Goal: Information Seeking & Learning: Compare options

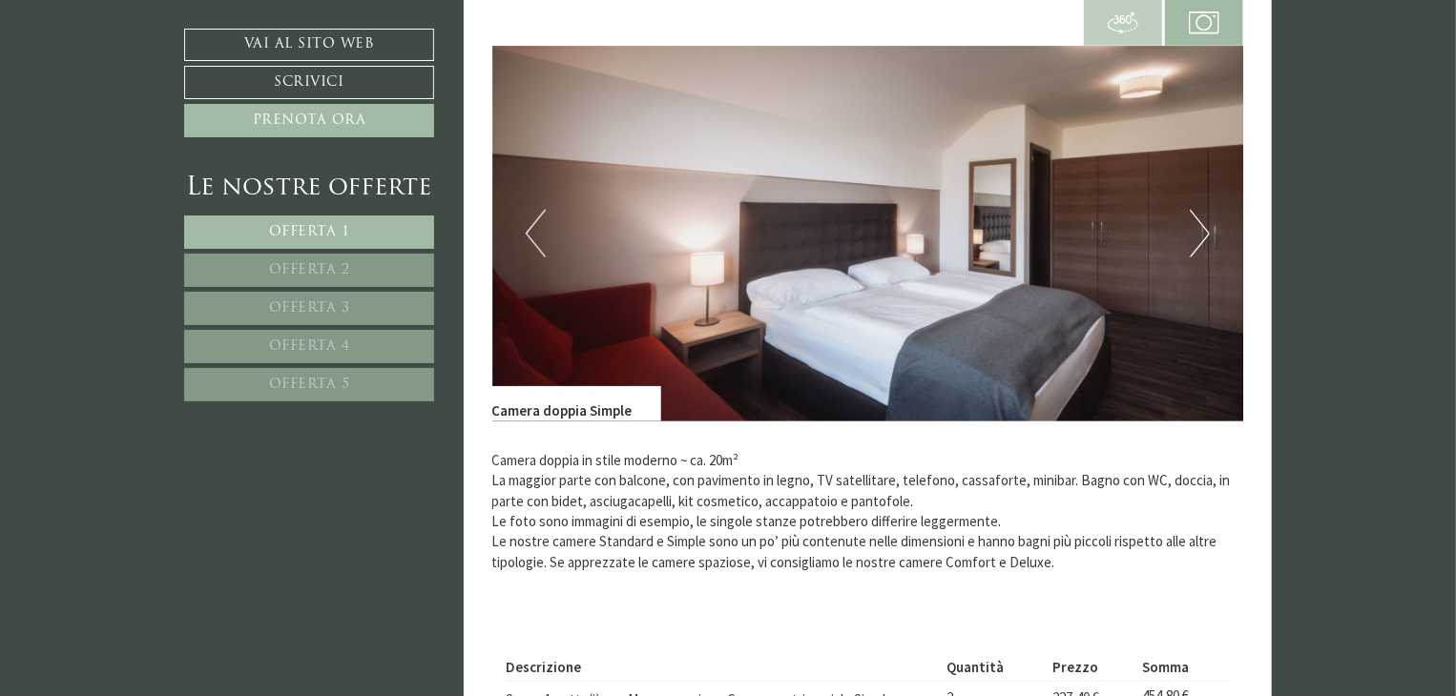
scroll to position [668, 0]
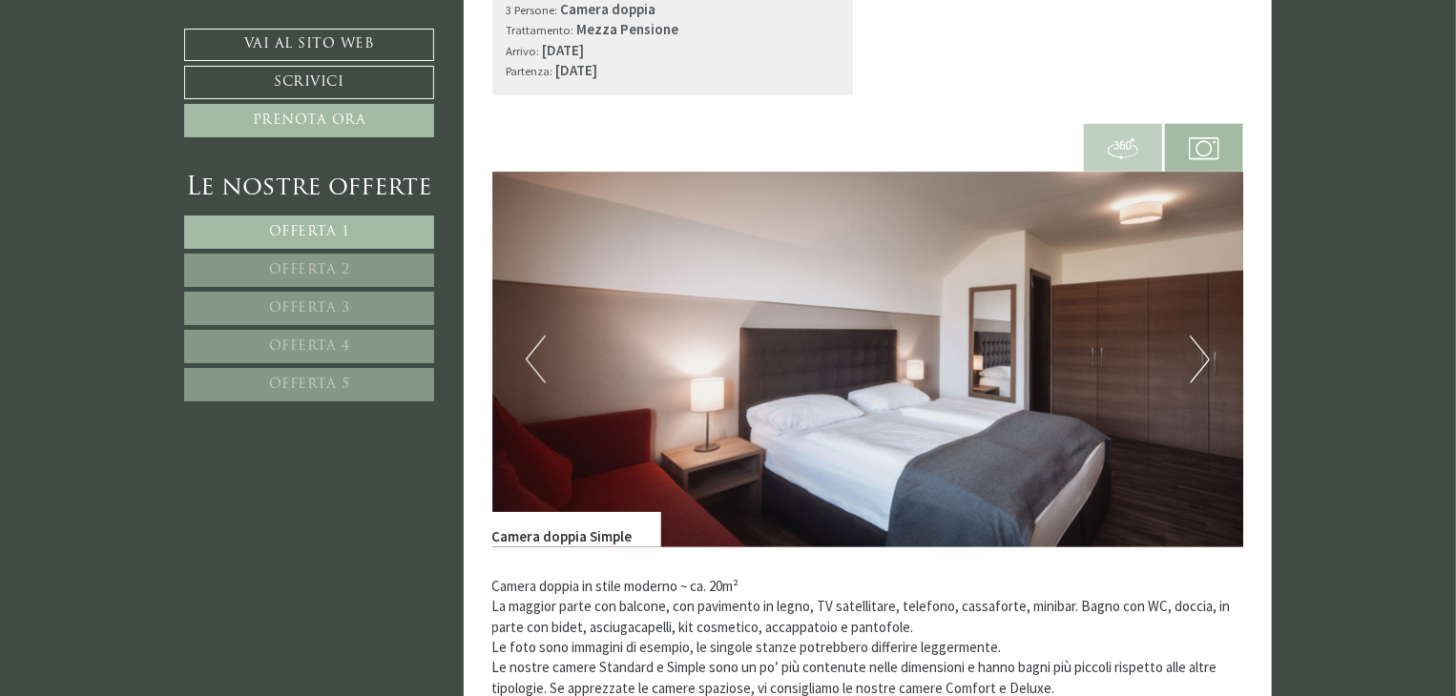
click at [1197, 351] on button "Next" at bounding box center [1200, 360] width 20 height 48
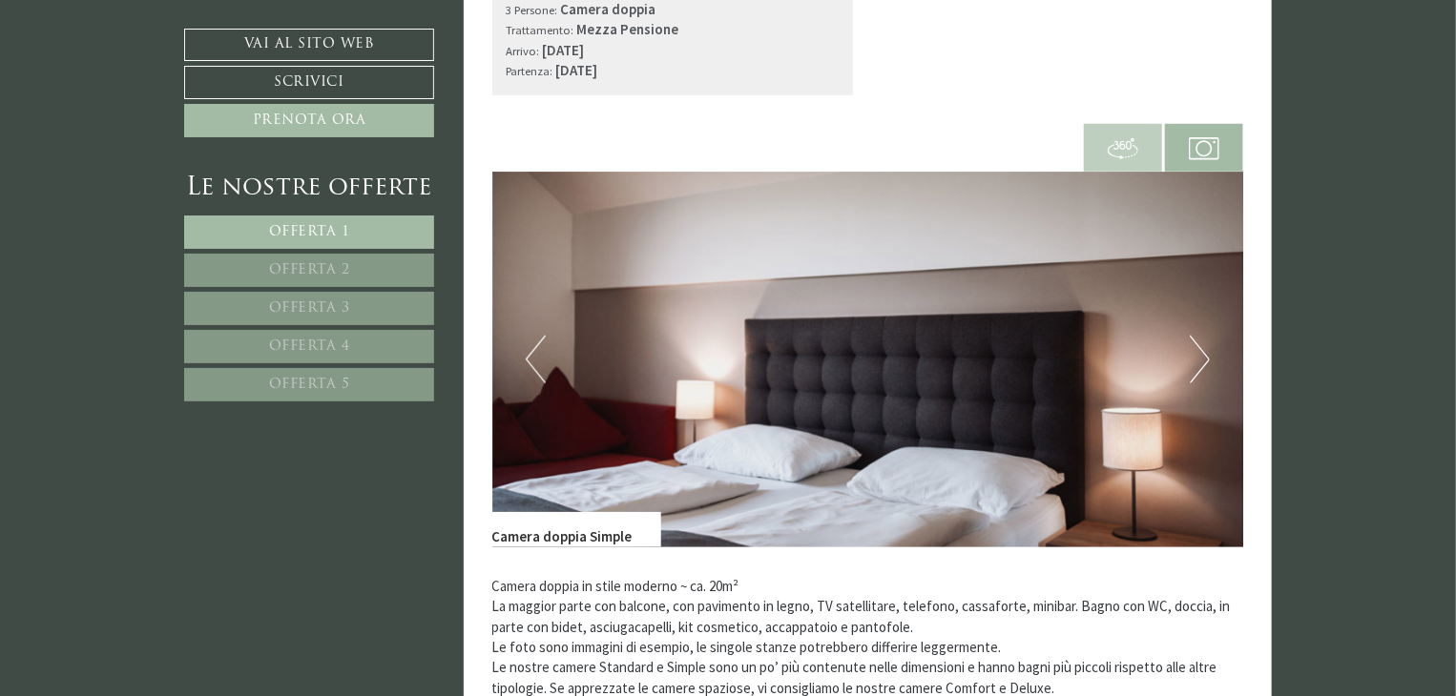
click at [1197, 351] on button "Next" at bounding box center [1200, 360] width 20 height 48
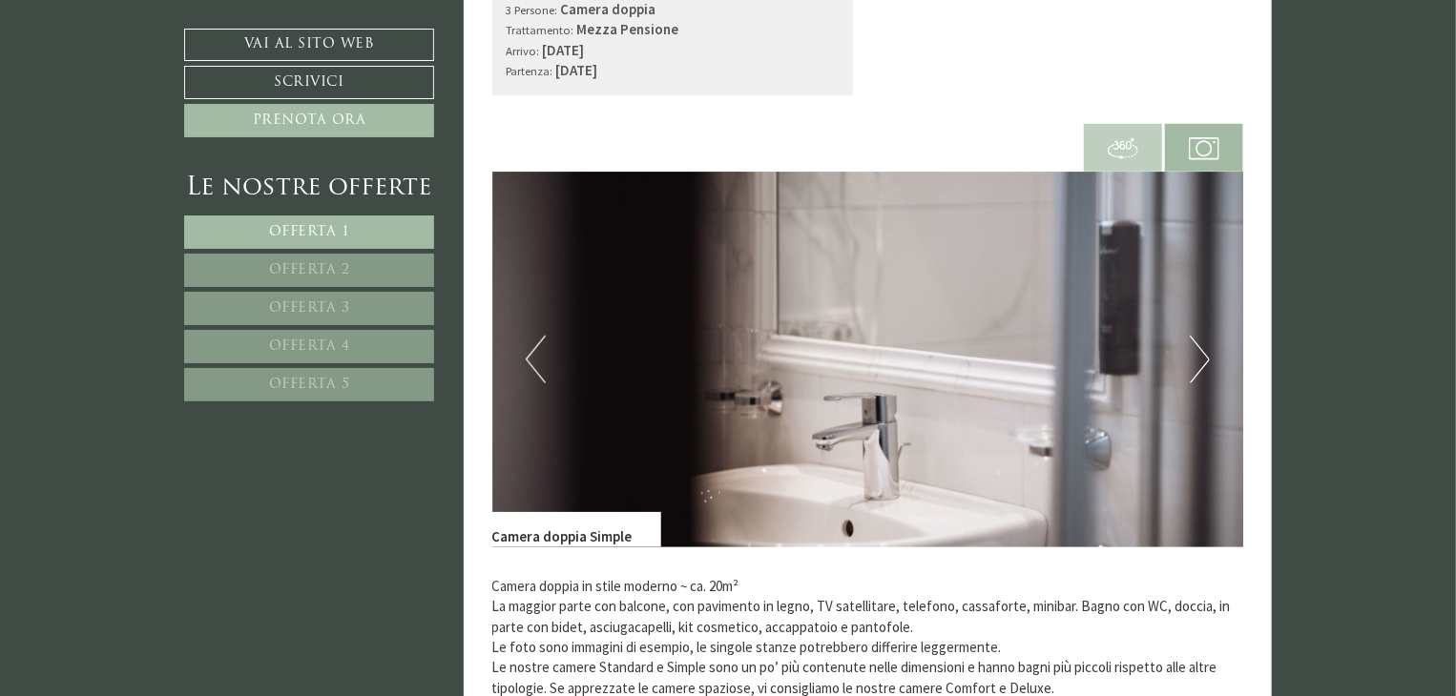
click at [1197, 351] on button "Next" at bounding box center [1200, 360] width 20 height 48
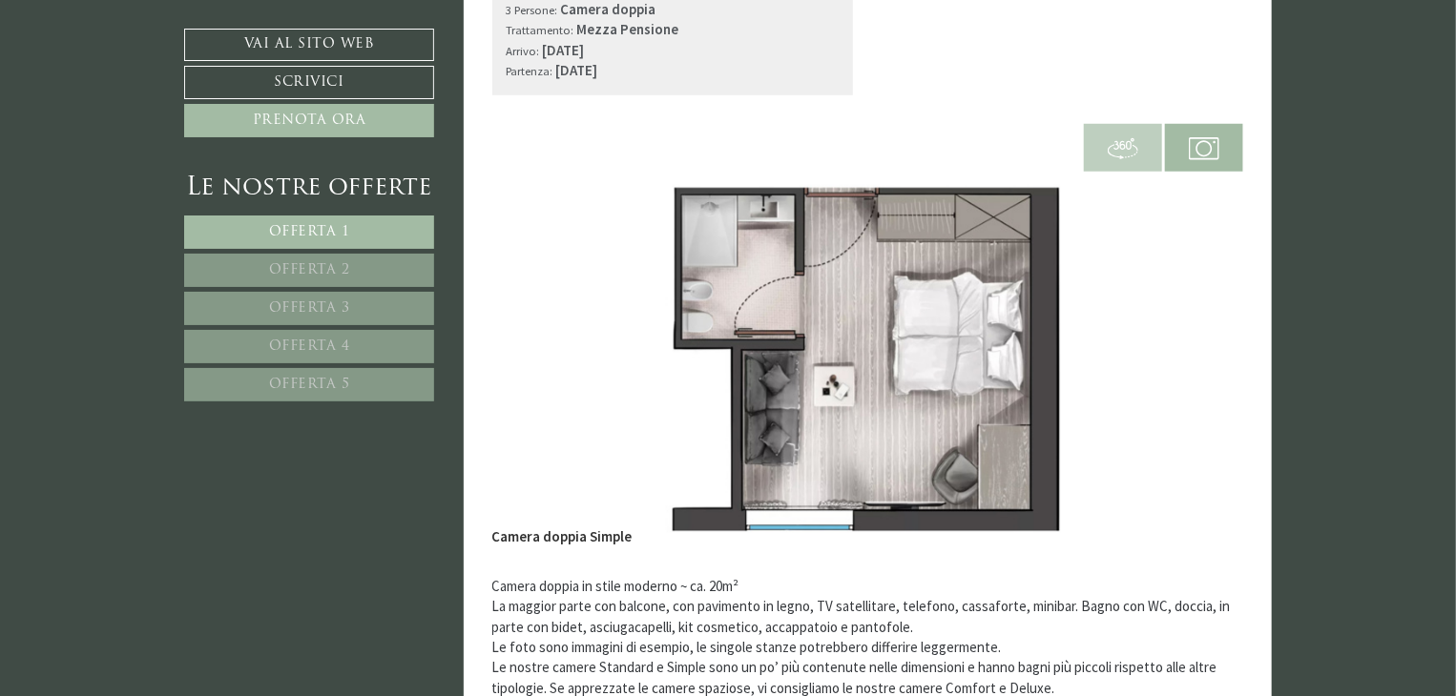
click at [1197, 351] on button "Next" at bounding box center [1200, 360] width 20 height 48
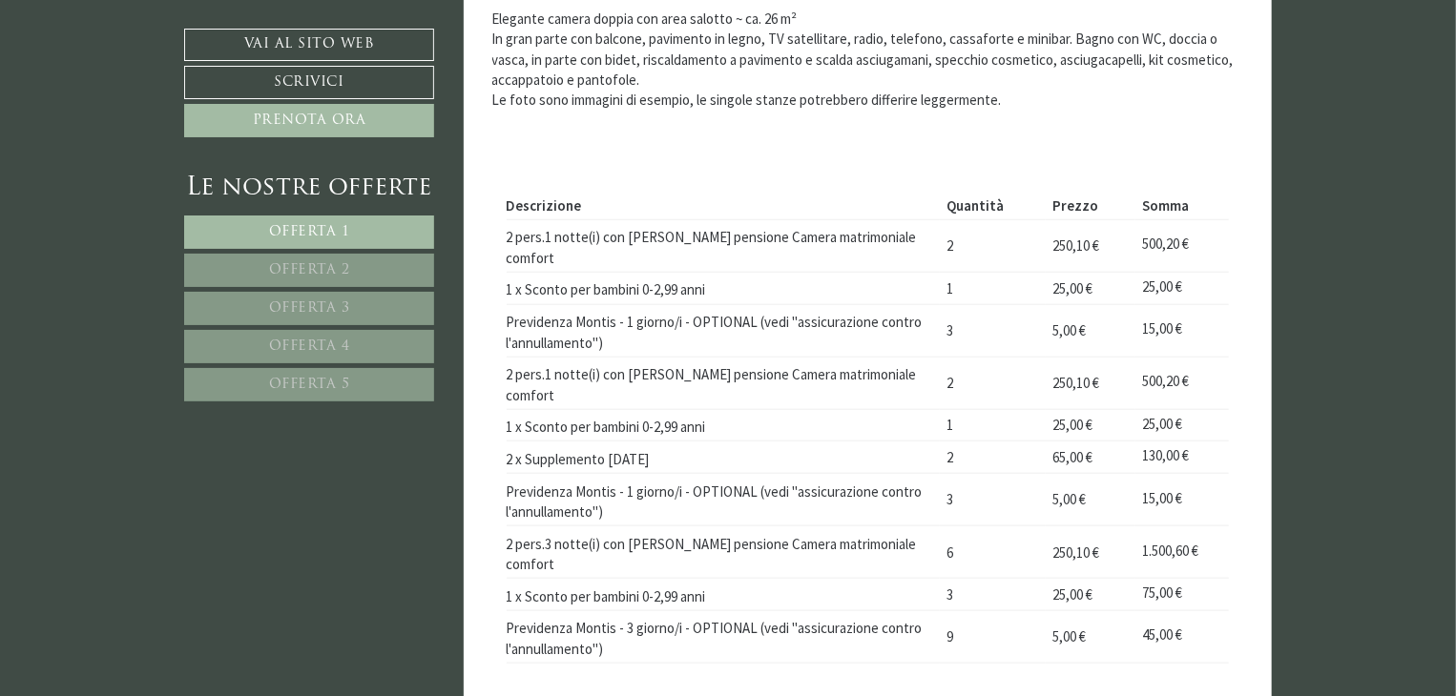
scroll to position [4483, 0]
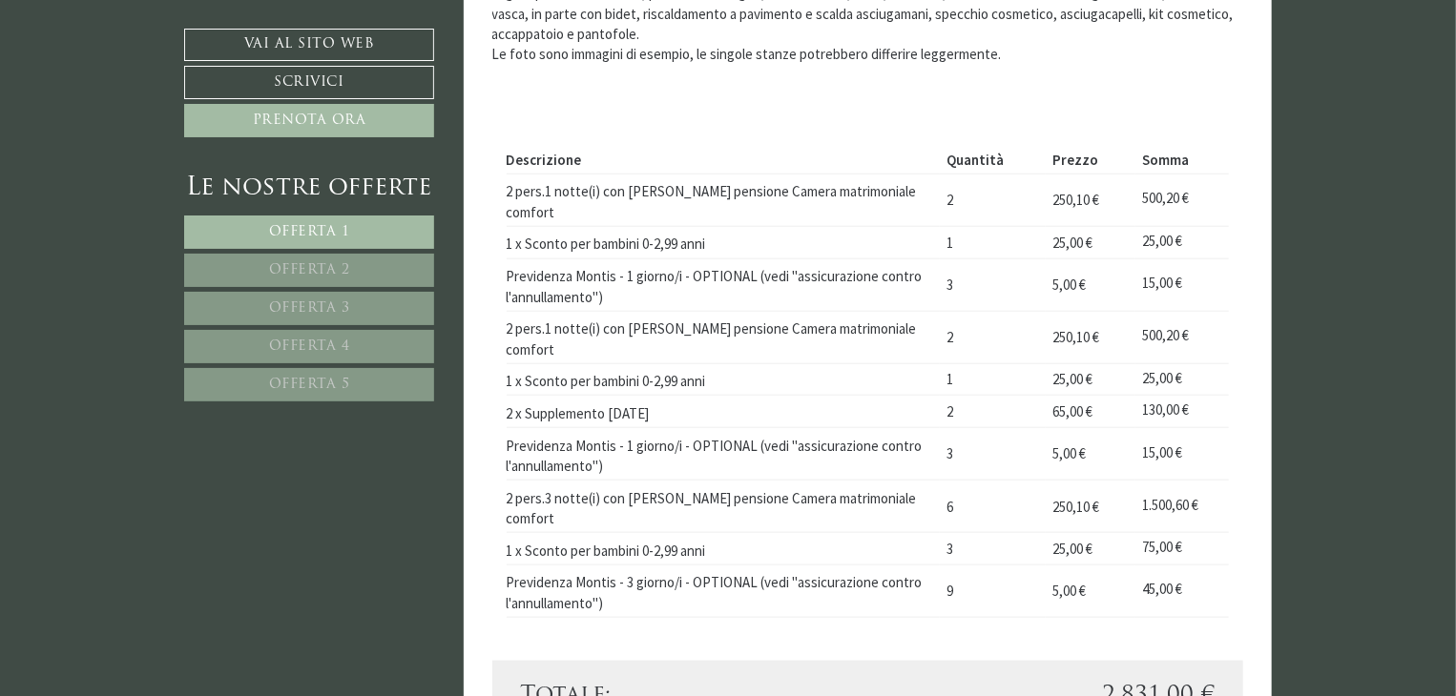
drag, startPoint x: 1197, startPoint y: 359, endPoint x: 743, endPoint y: 401, distance: 456.0
click at [743, 428] on td "Previdenza Montis - 1 giorno/i - OPTIONAL (vedi "assicurazione contro l'annulla…" at bounding box center [724, 454] width 434 height 52
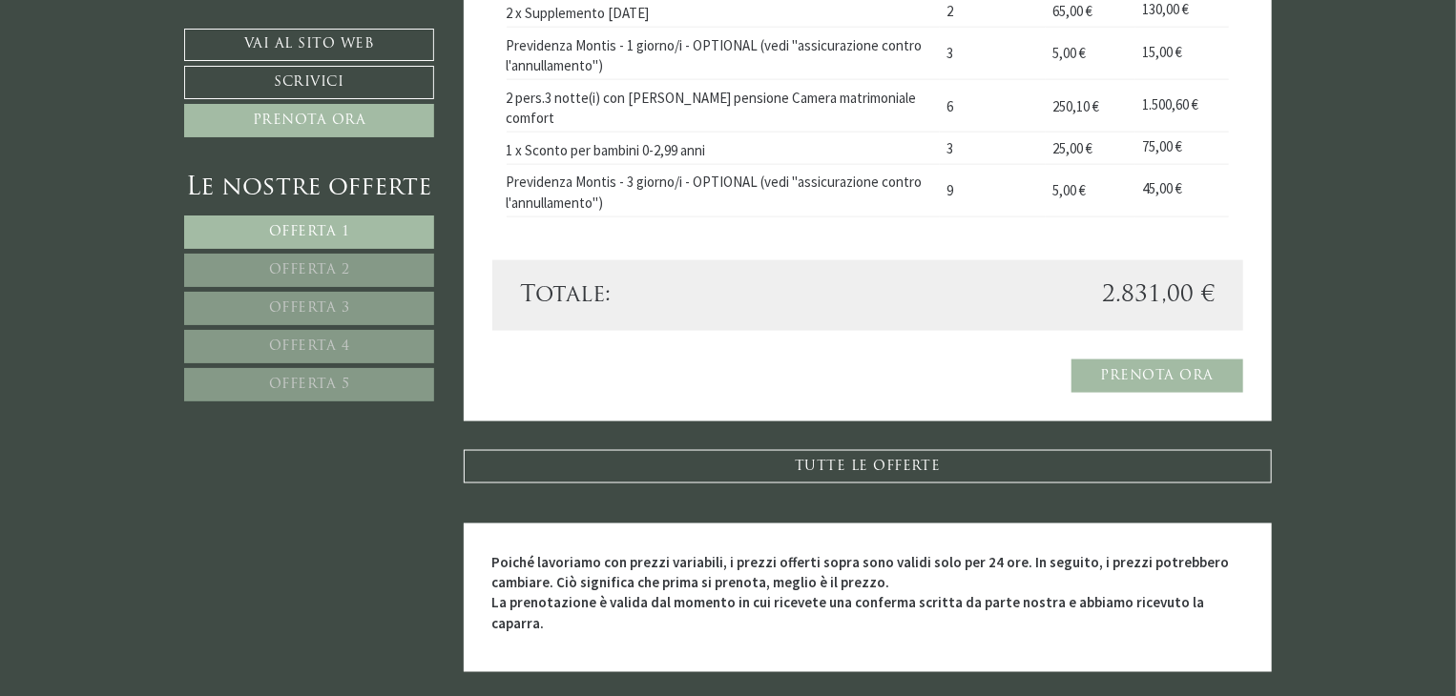
scroll to position [5056, 0]
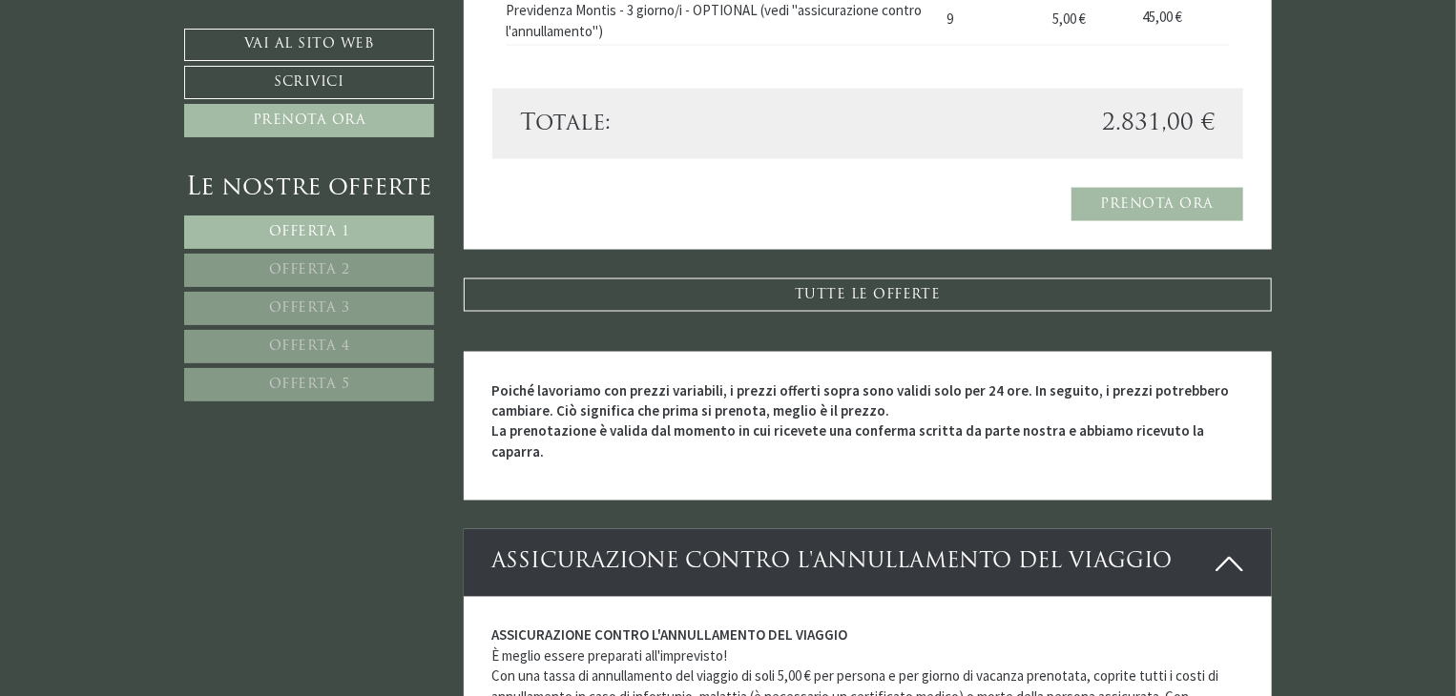
click at [304, 257] on link "Offerta 2" at bounding box center [309, 270] width 250 height 33
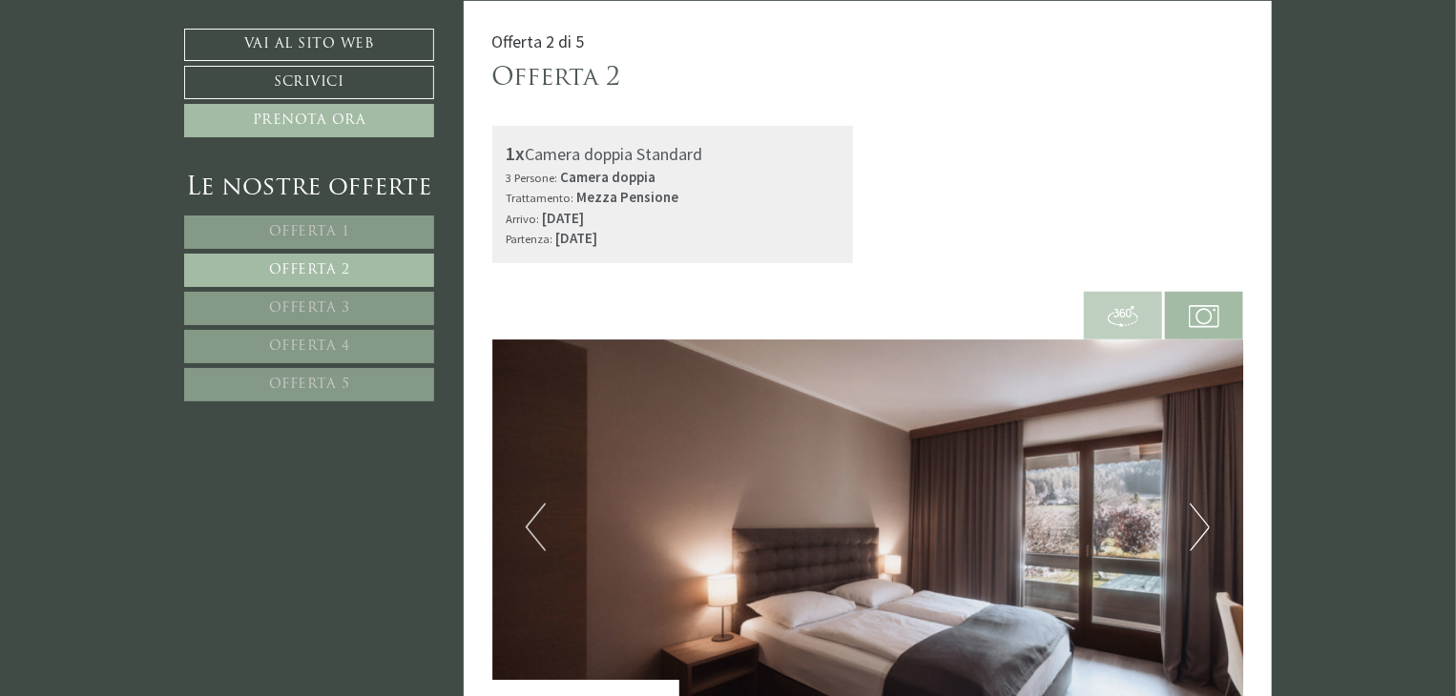
click at [287, 307] on span "Offerta 3" at bounding box center [309, 308] width 81 height 14
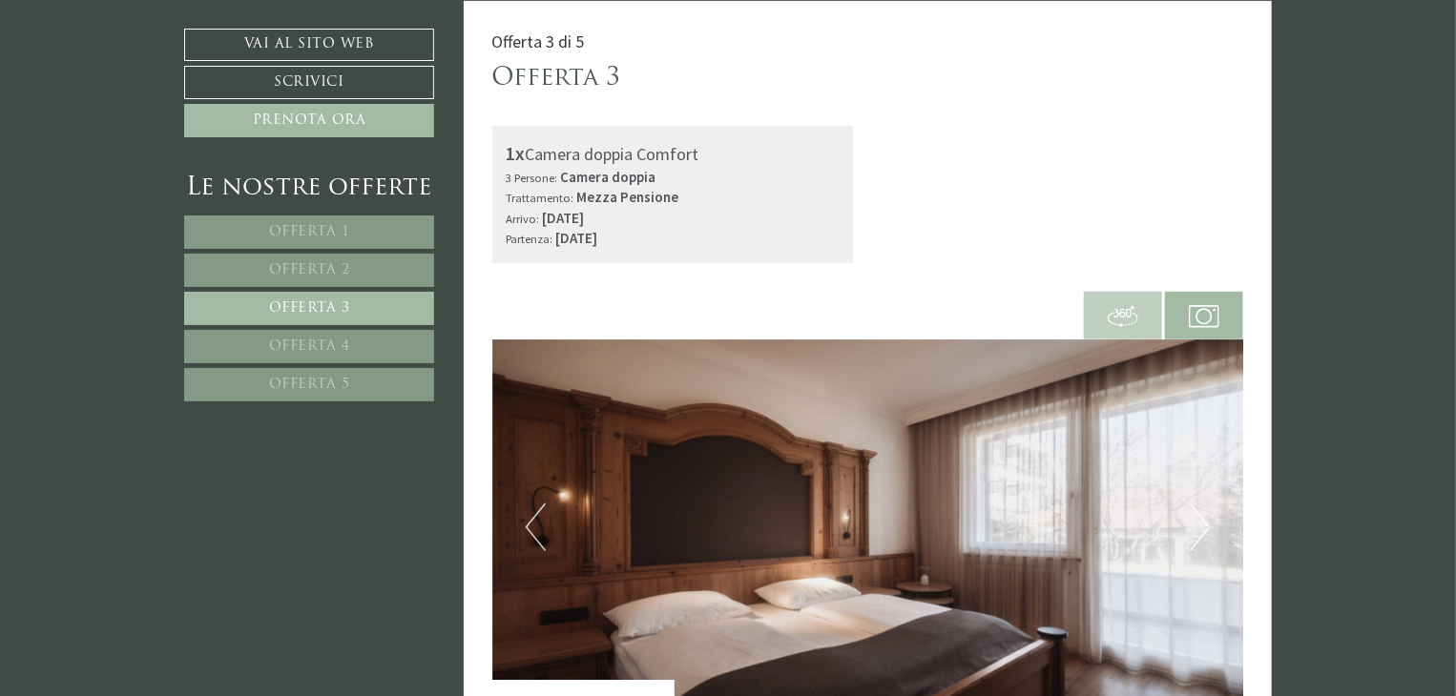
click at [289, 347] on span "Offerta 4" at bounding box center [309, 347] width 81 height 14
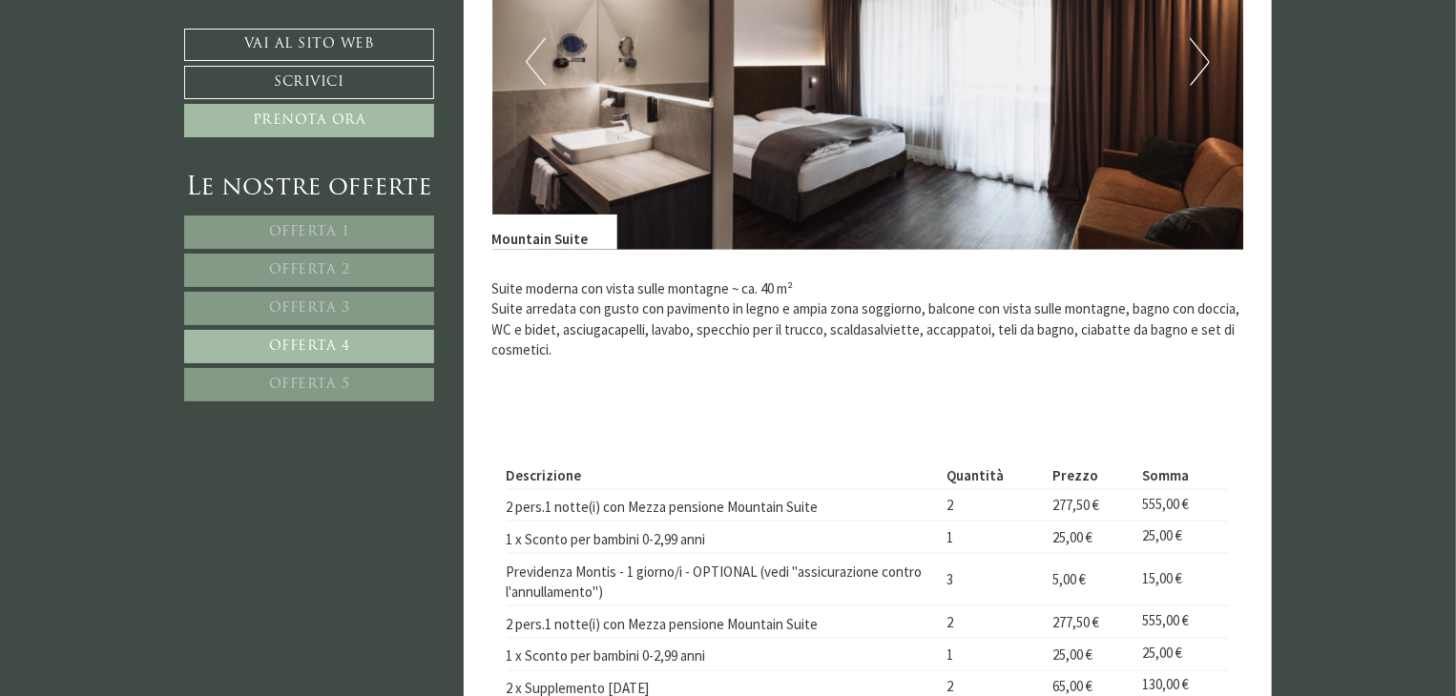
scroll to position [786, 0]
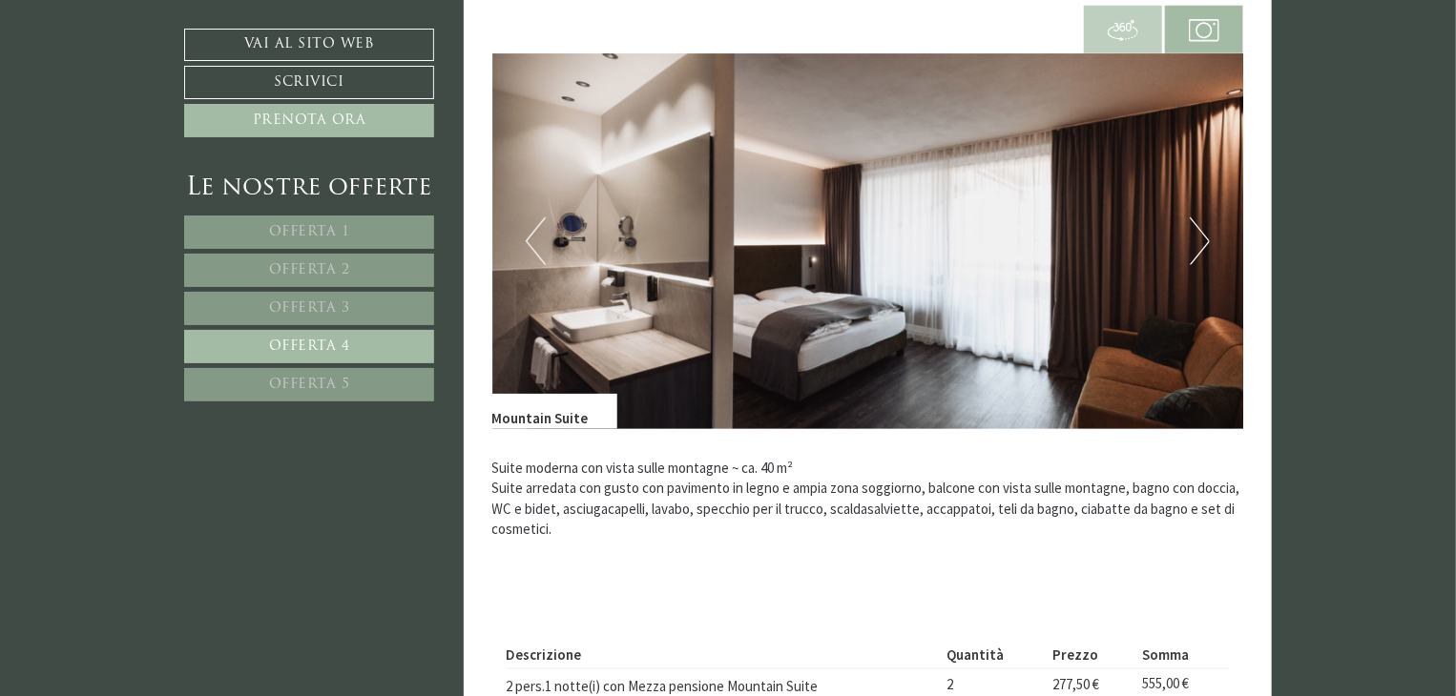
click at [1186, 253] on img at bounding box center [868, 241] width 752 height 376
click at [1194, 245] on button "Next" at bounding box center [1200, 241] width 20 height 48
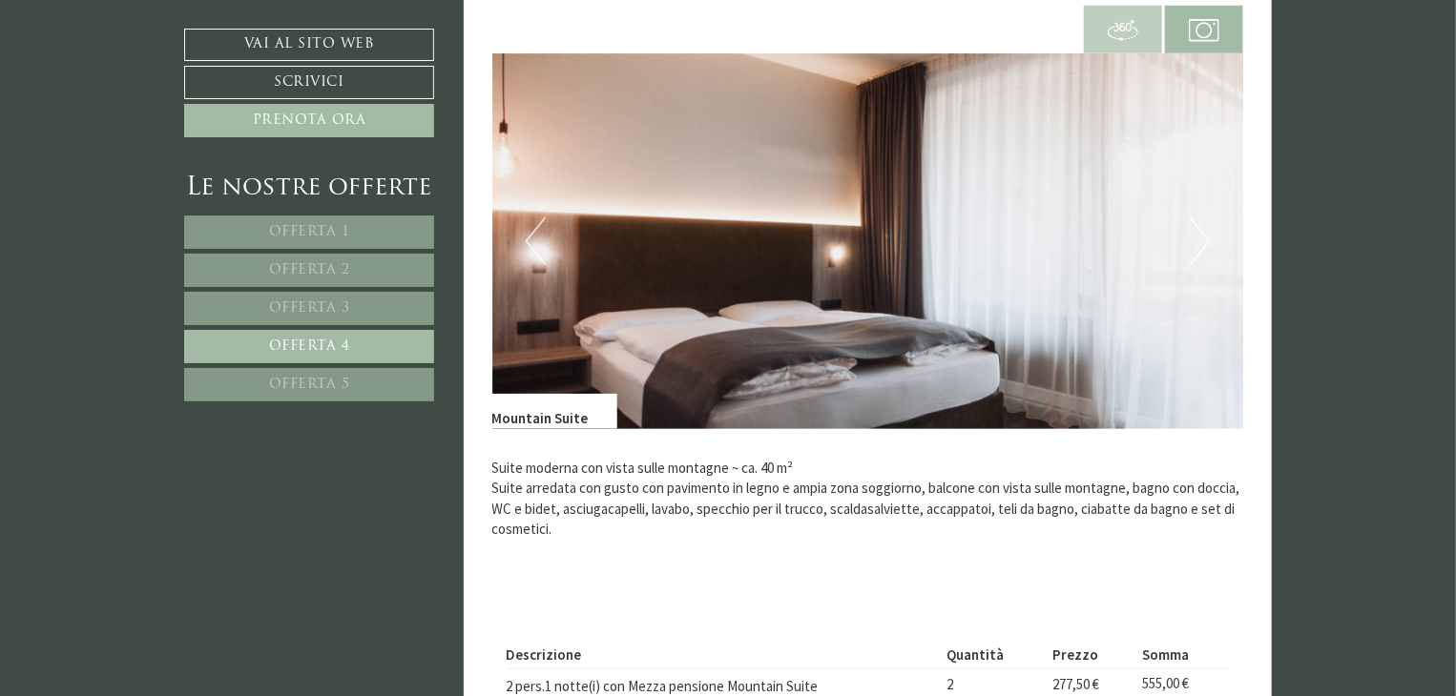
click at [1194, 245] on button "Next" at bounding box center [1200, 241] width 20 height 48
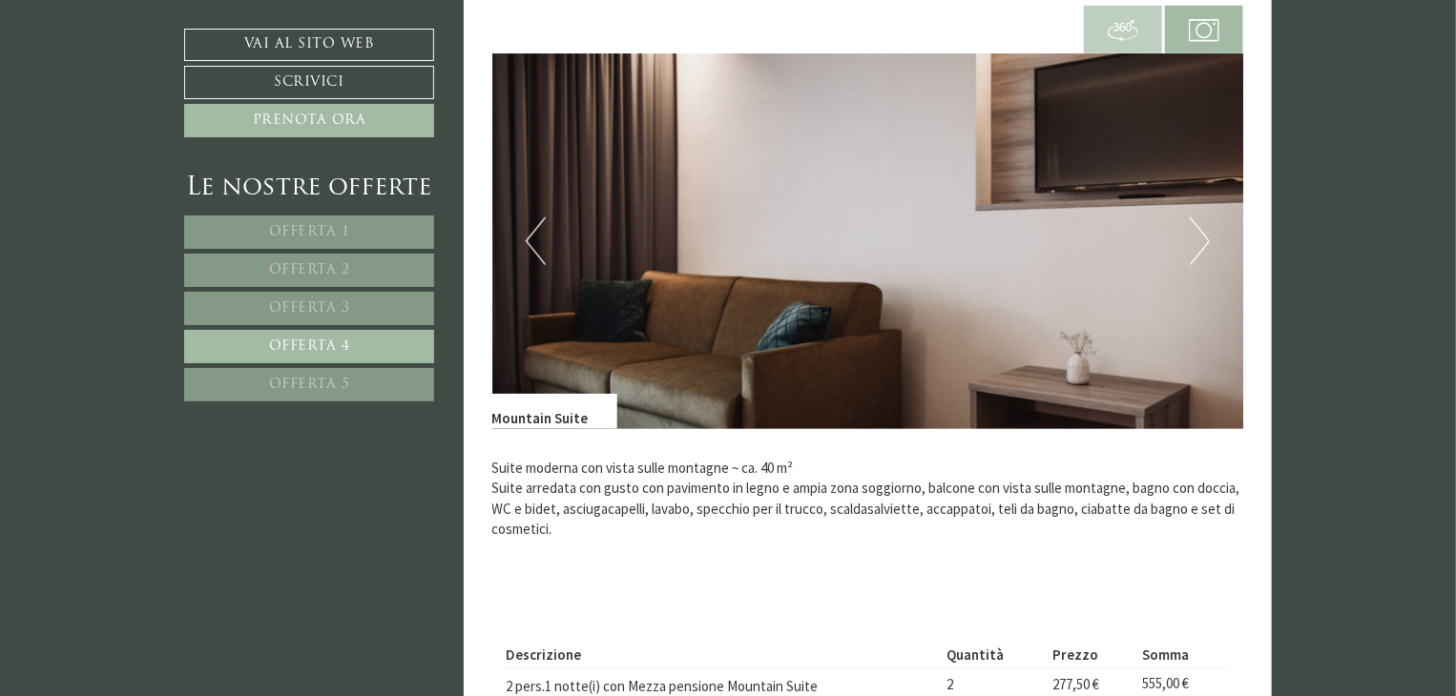
click at [1194, 245] on button "Next" at bounding box center [1200, 241] width 20 height 48
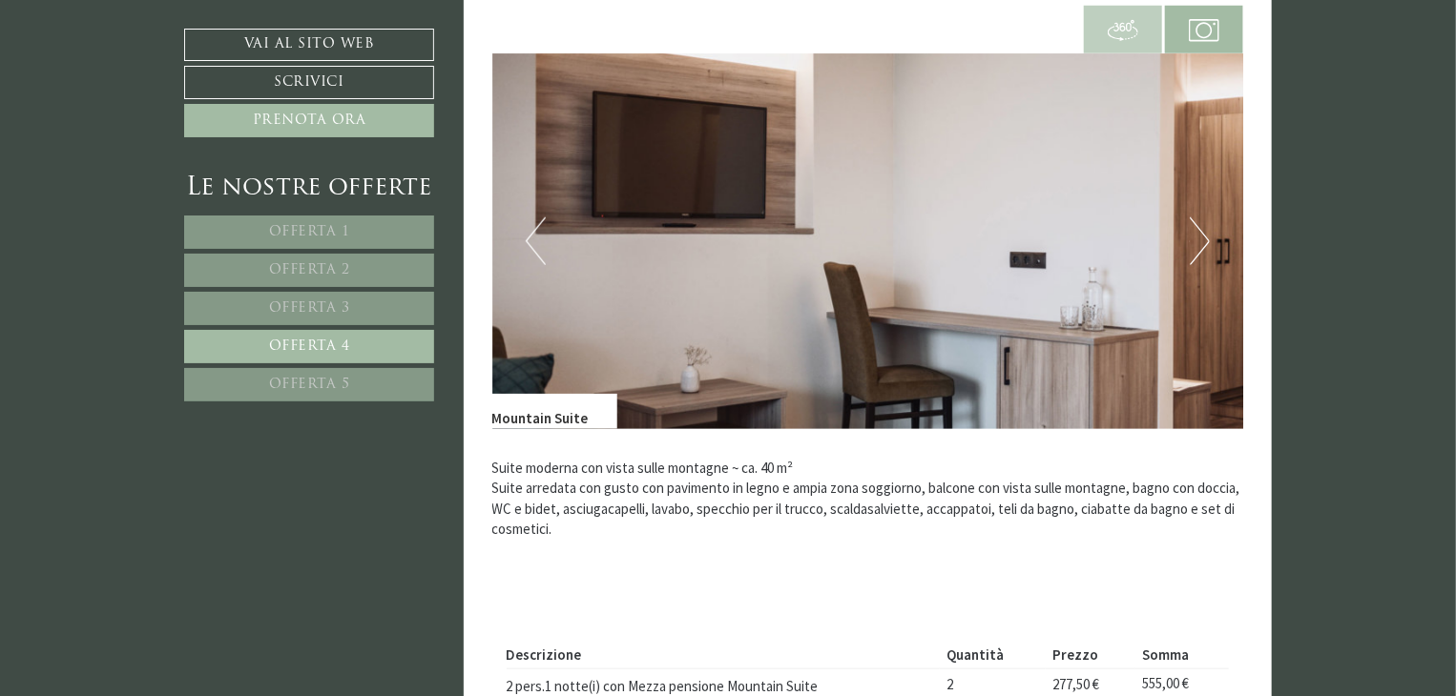
click at [362, 376] on link "Offerta 5" at bounding box center [309, 384] width 250 height 33
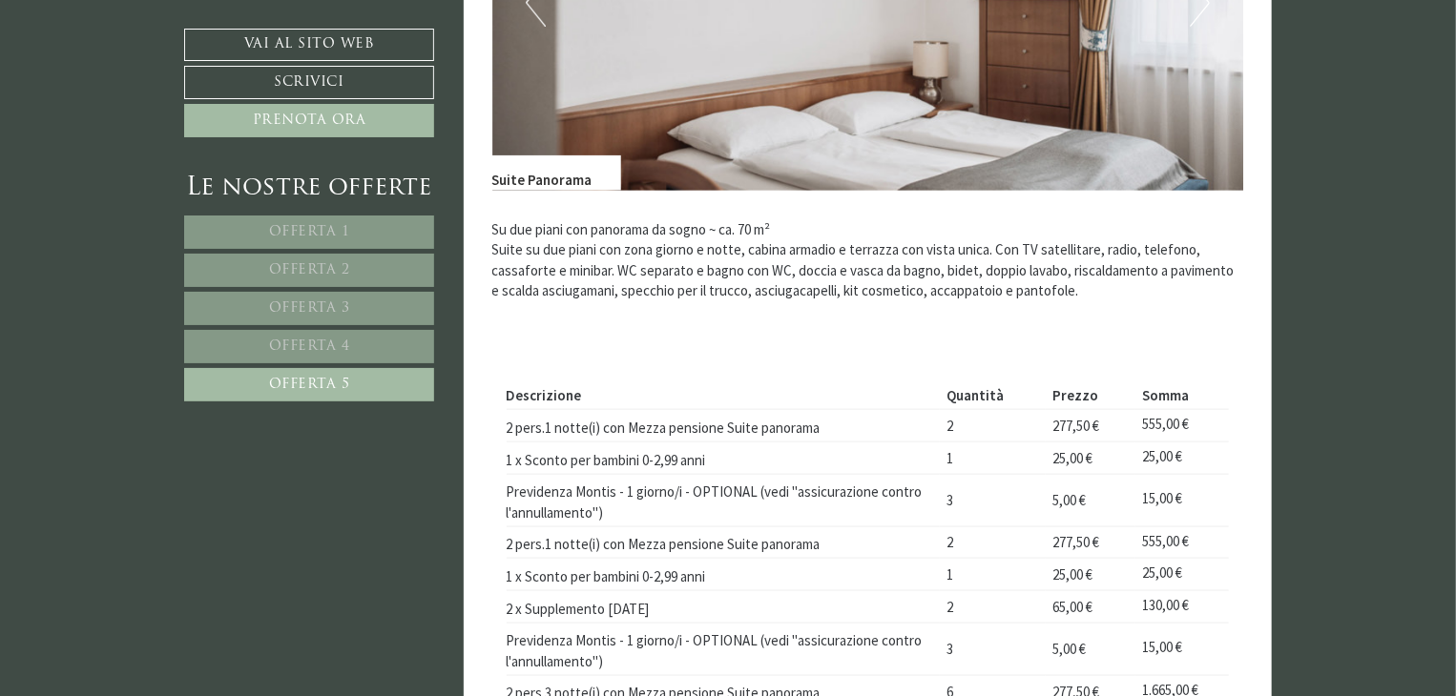
scroll to position [1263, 0]
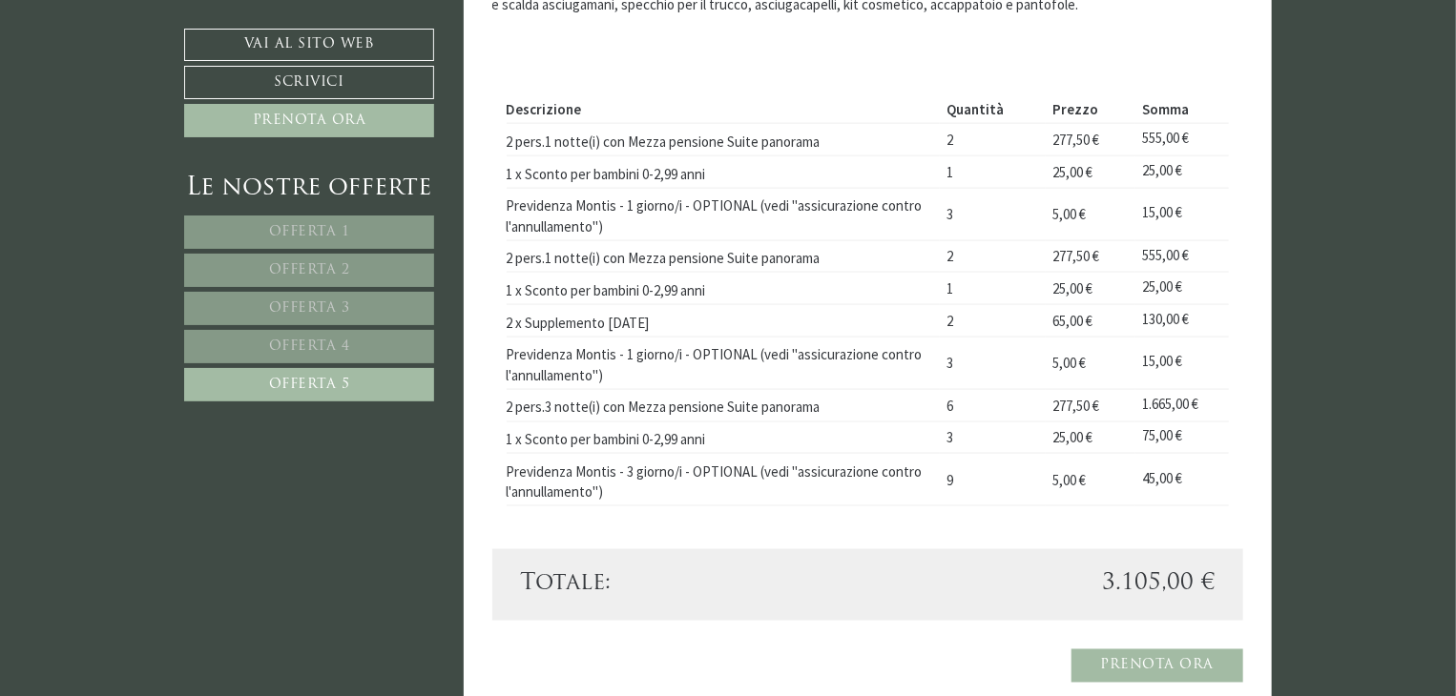
click at [285, 259] on link "Offerta 2" at bounding box center [309, 270] width 250 height 33
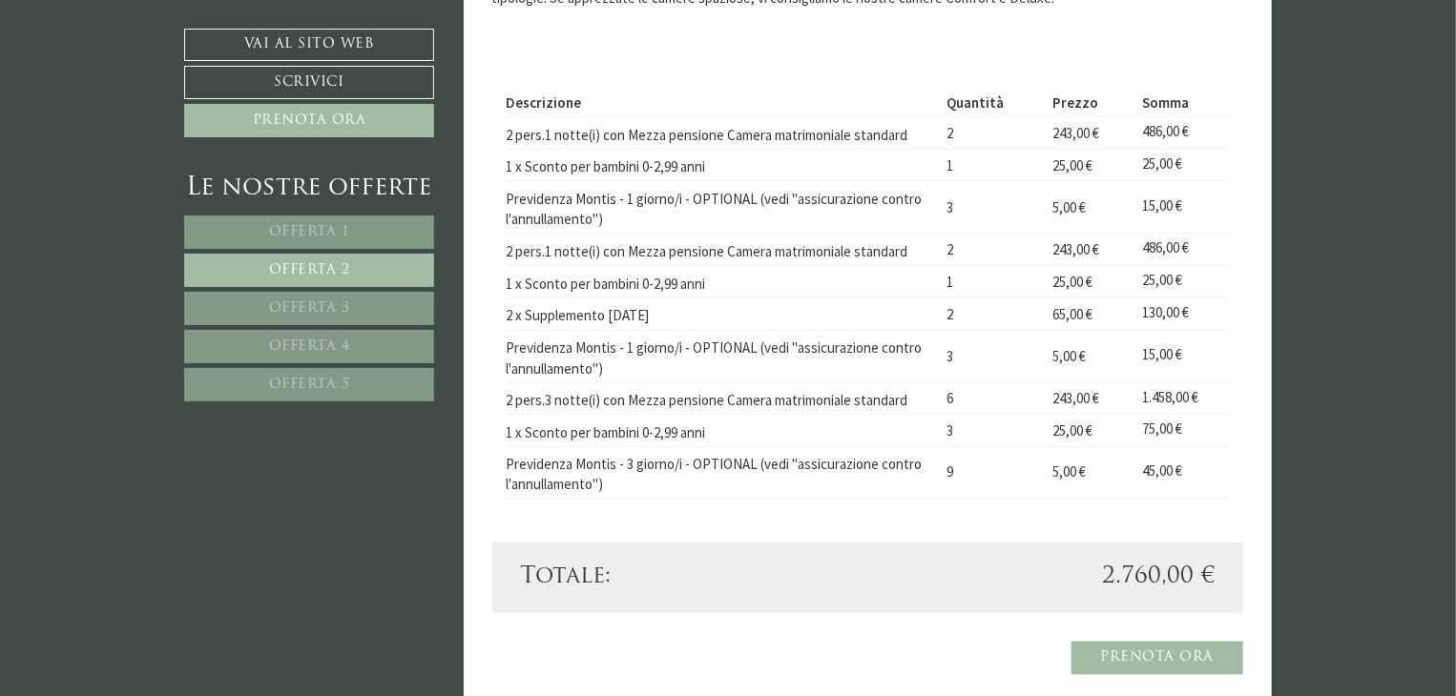
scroll to position [1168, 0]
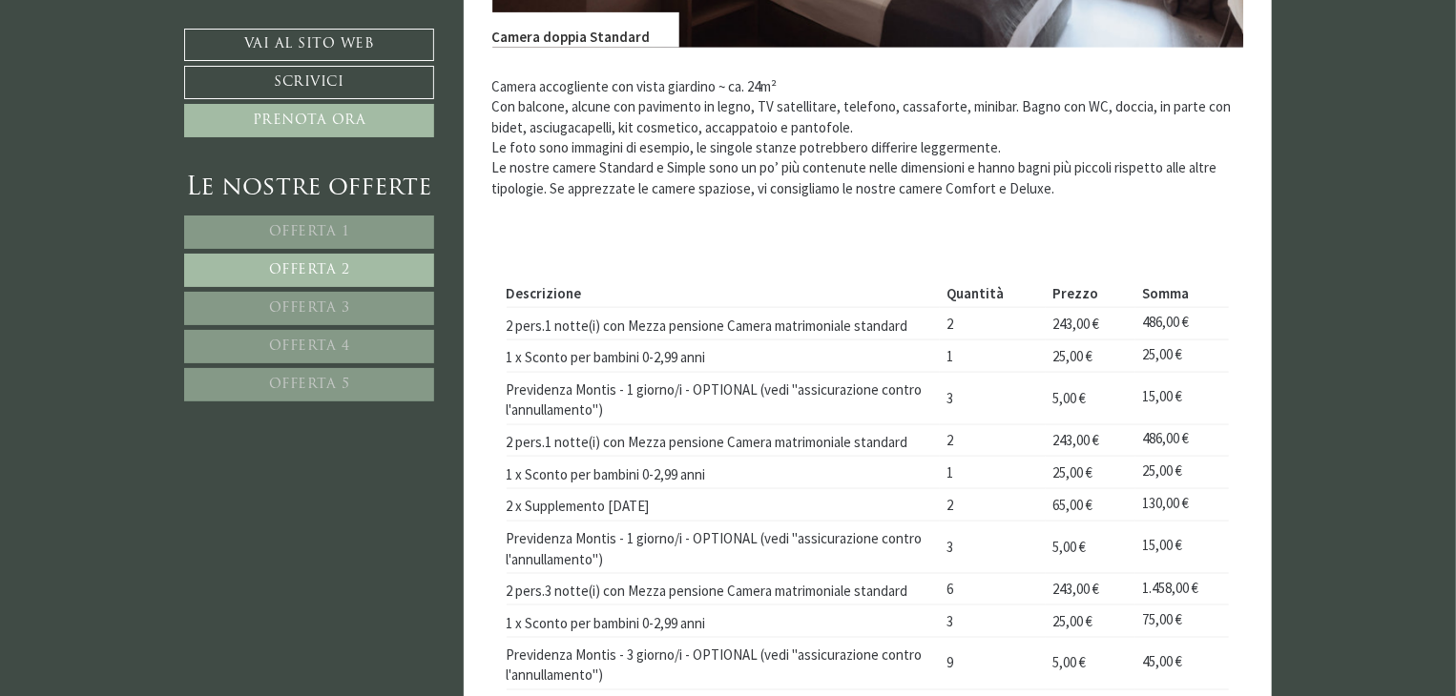
click at [294, 296] on link "Offerta 3" at bounding box center [309, 308] width 250 height 33
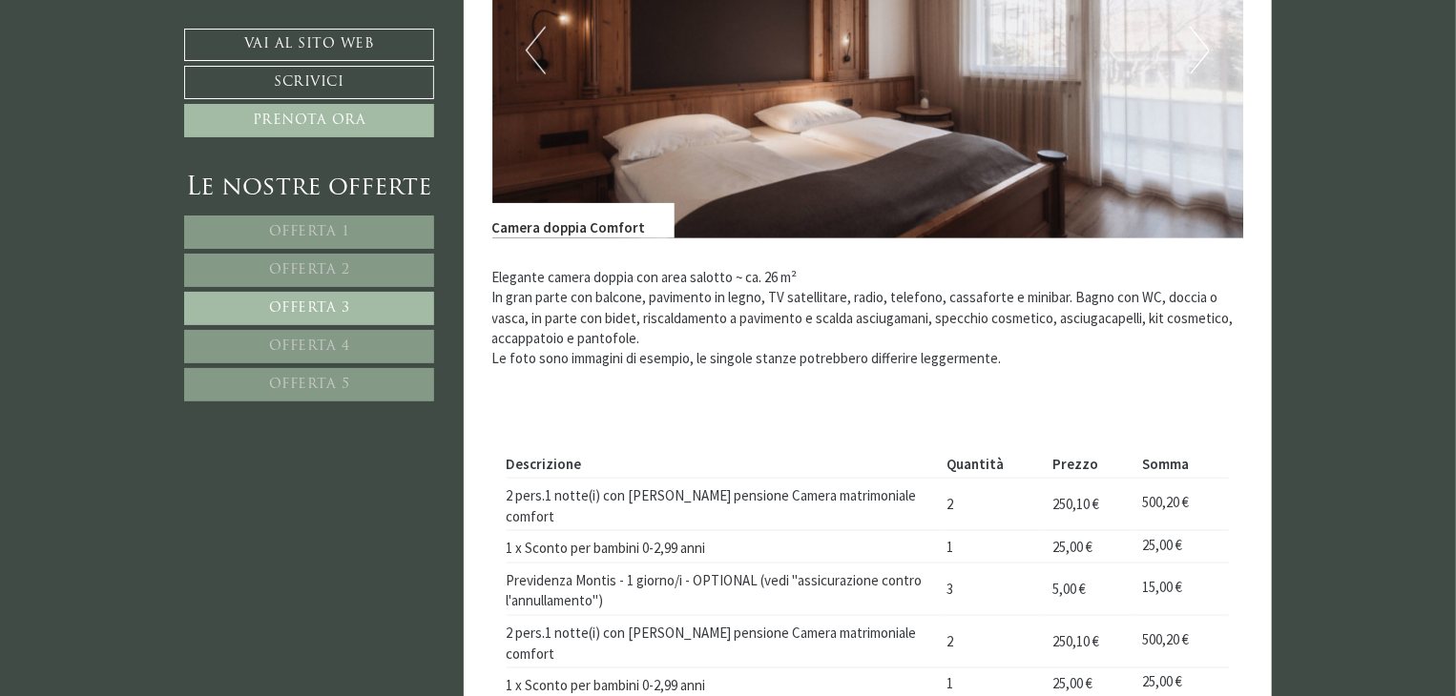
scroll to position [1358, 0]
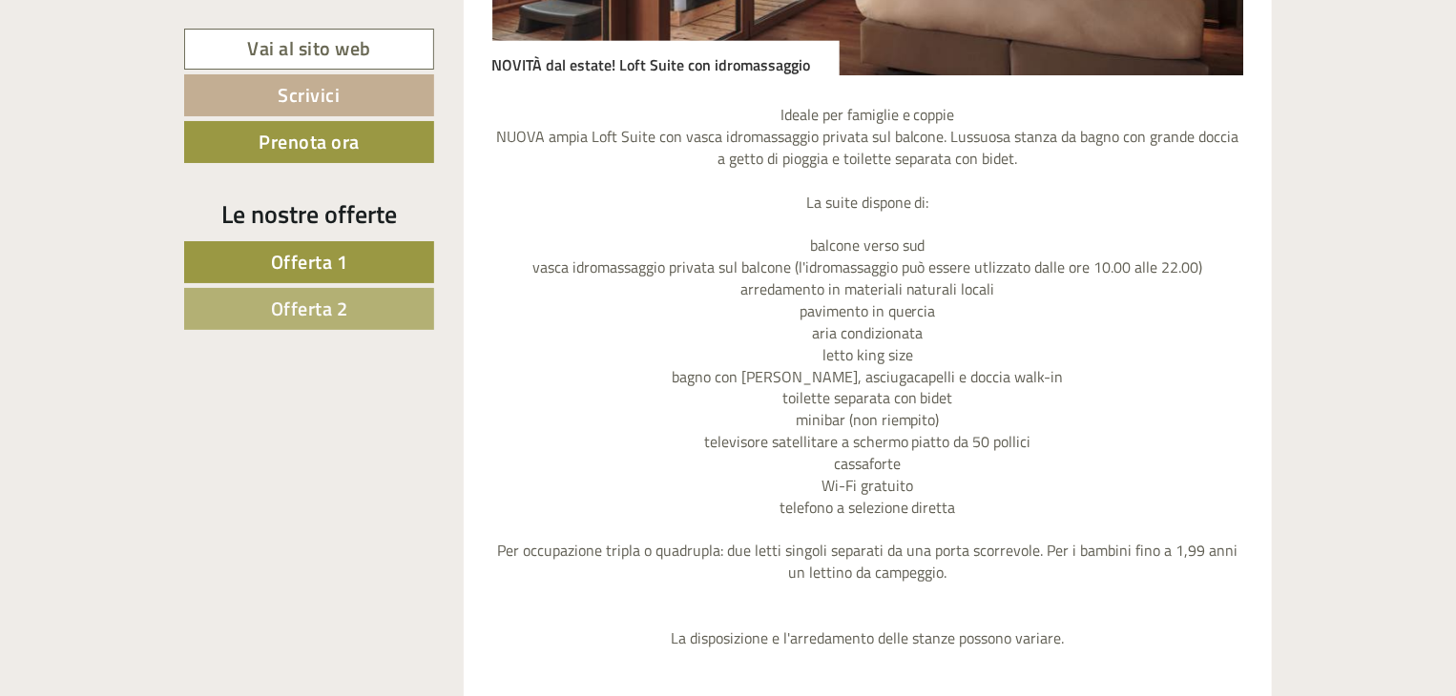
scroll to position [1717, 0]
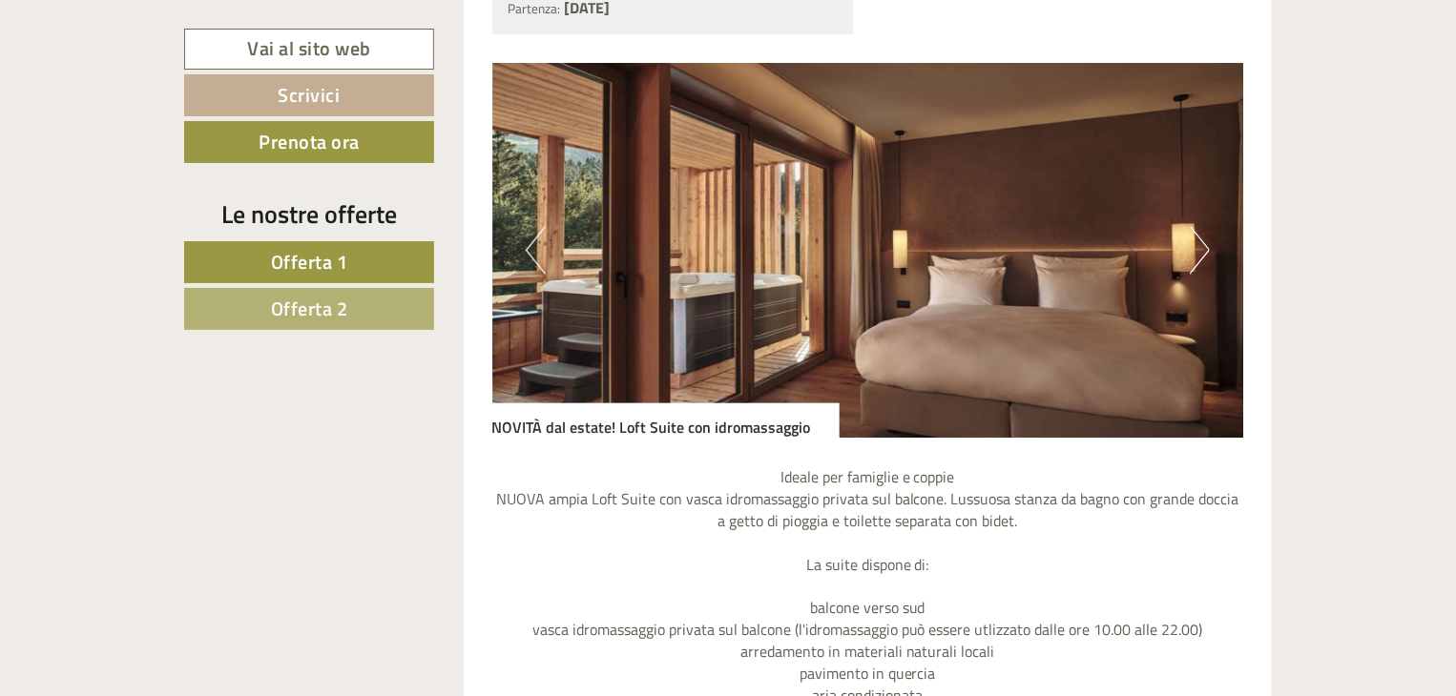
click at [1199, 251] on button "Next" at bounding box center [1200, 251] width 20 height 48
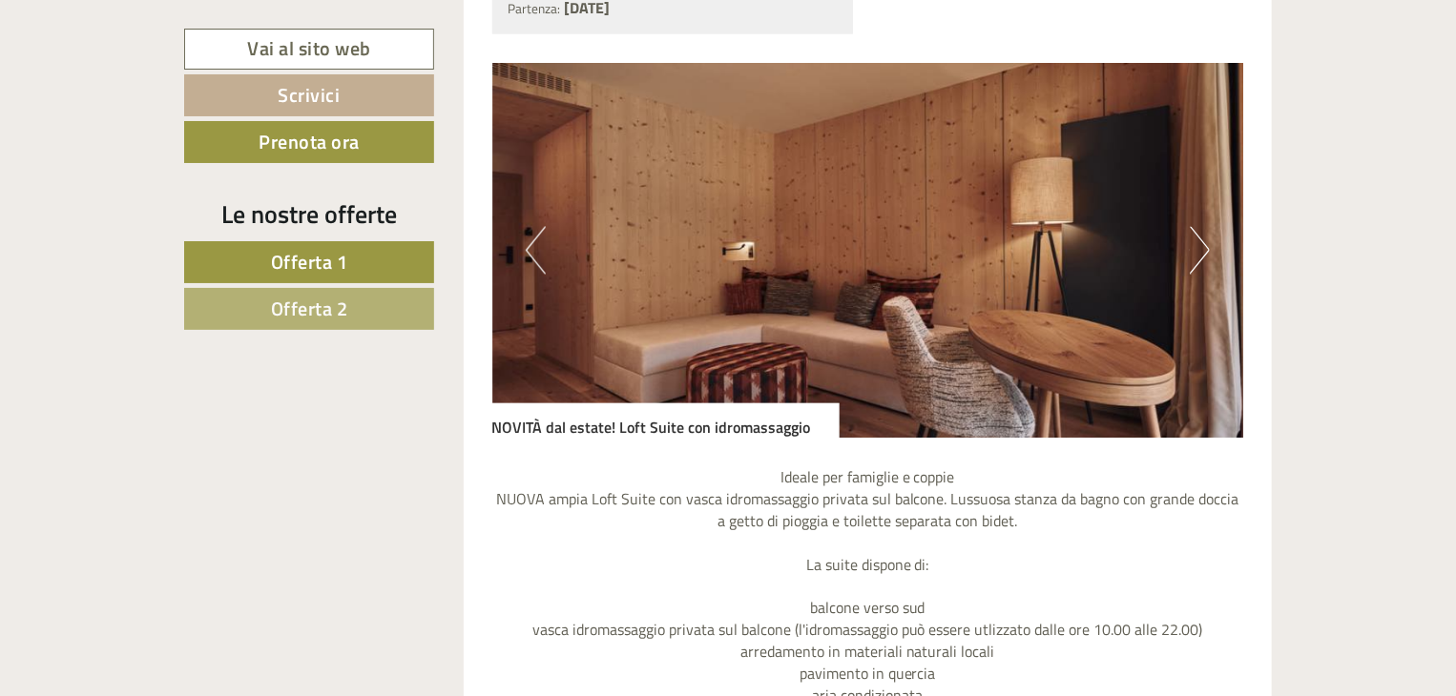
click at [1199, 251] on button "Next" at bounding box center [1200, 251] width 20 height 48
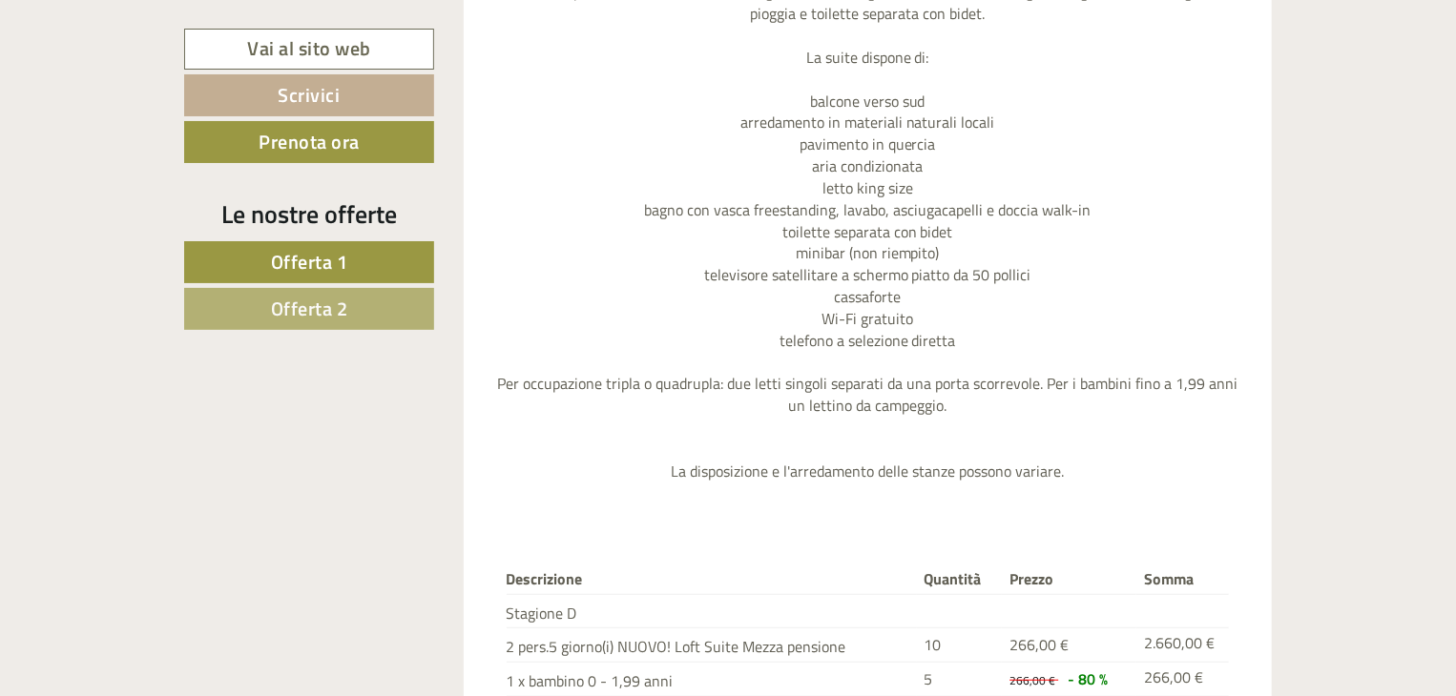
scroll to position [3816, 0]
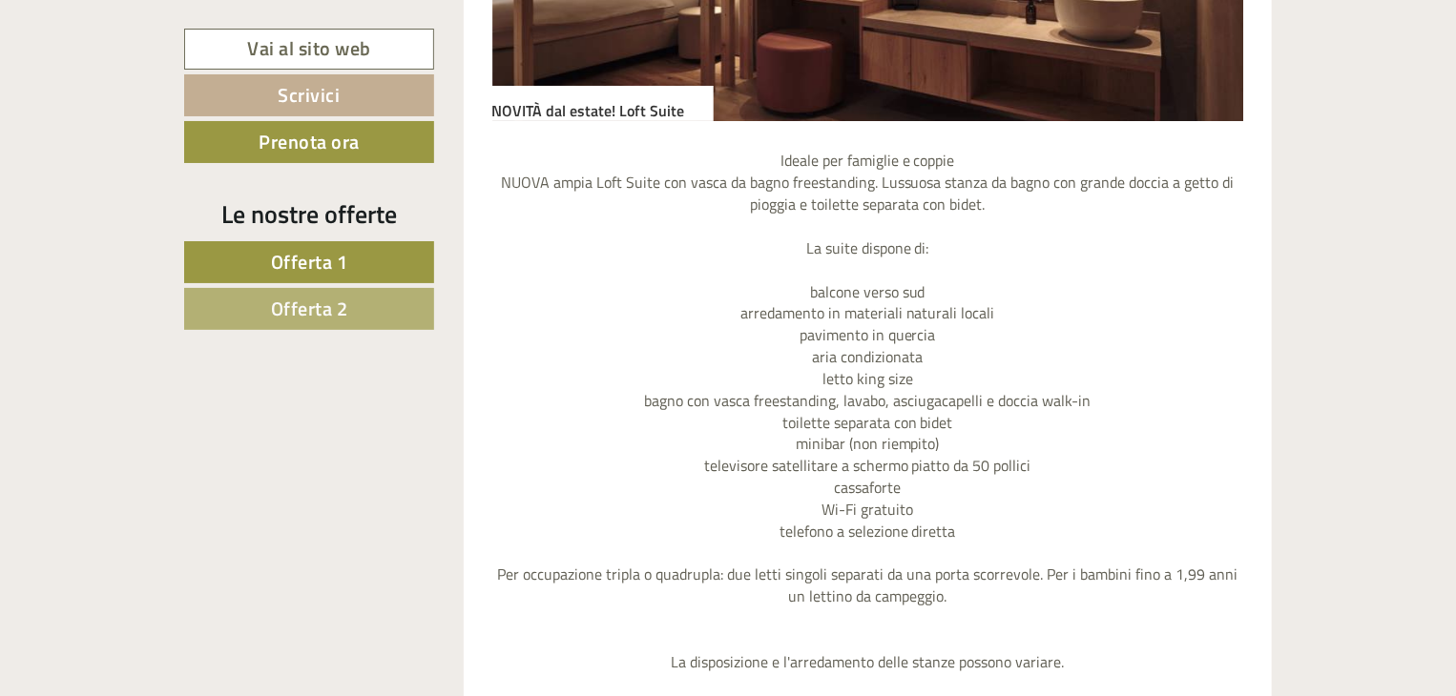
click at [281, 316] on span "Offerta 2" at bounding box center [309, 309] width 77 height 30
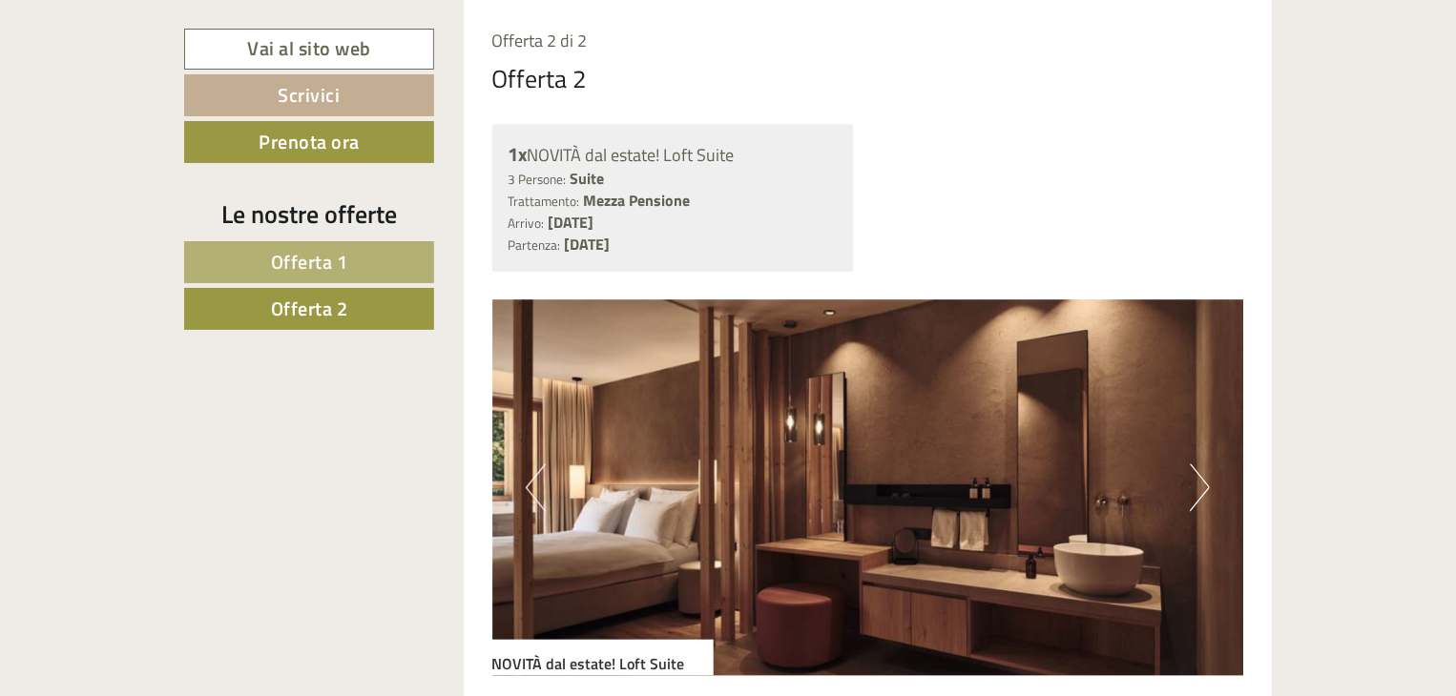
click at [289, 252] on span "Offerta 1" at bounding box center [309, 262] width 77 height 30
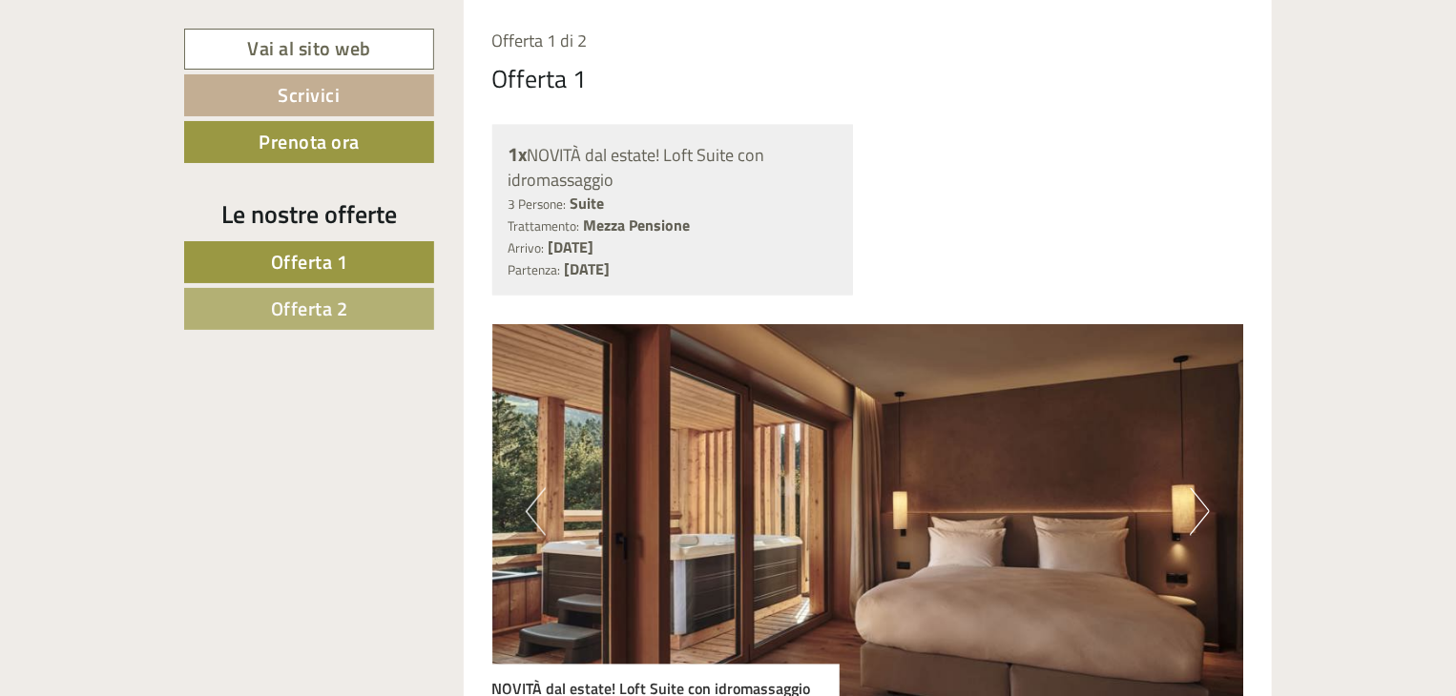
click at [292, 299] on span "Offerta 2" at bounding box center [309, 309] width 77 height 30
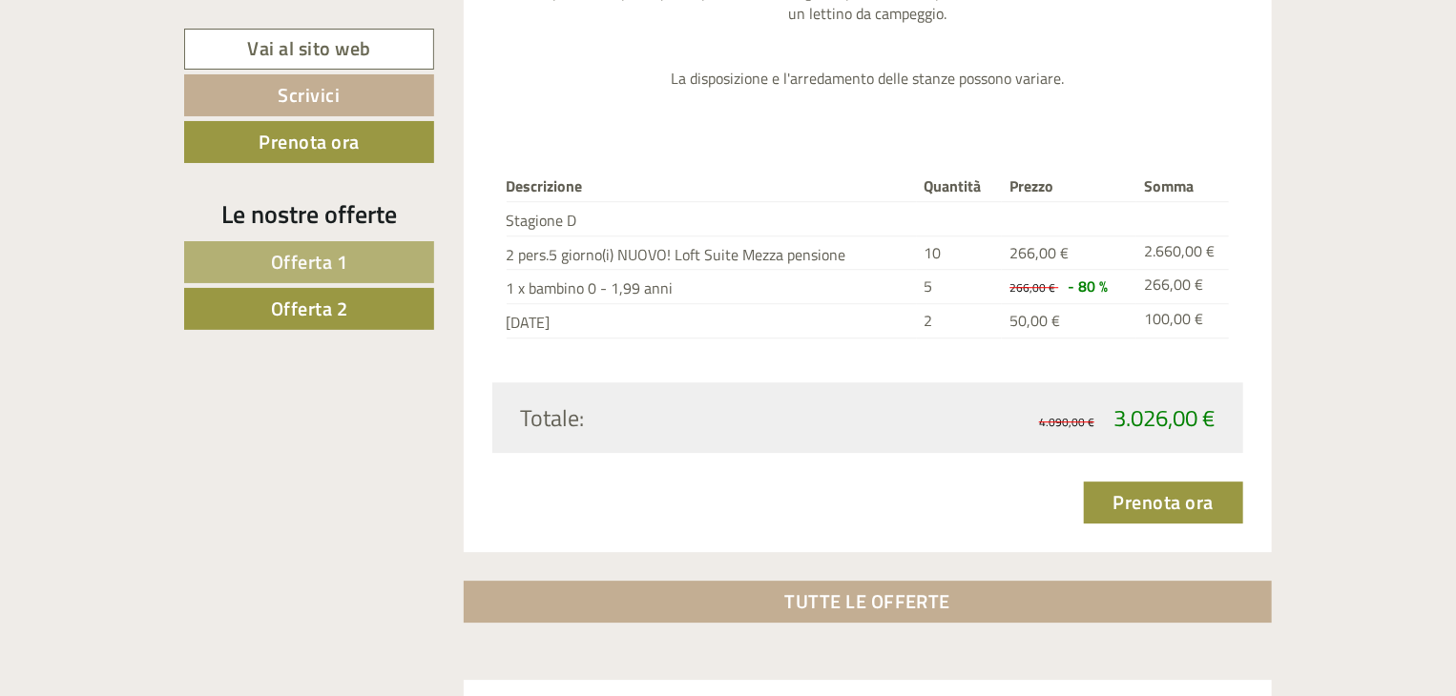
scroll to position [2600, 0]
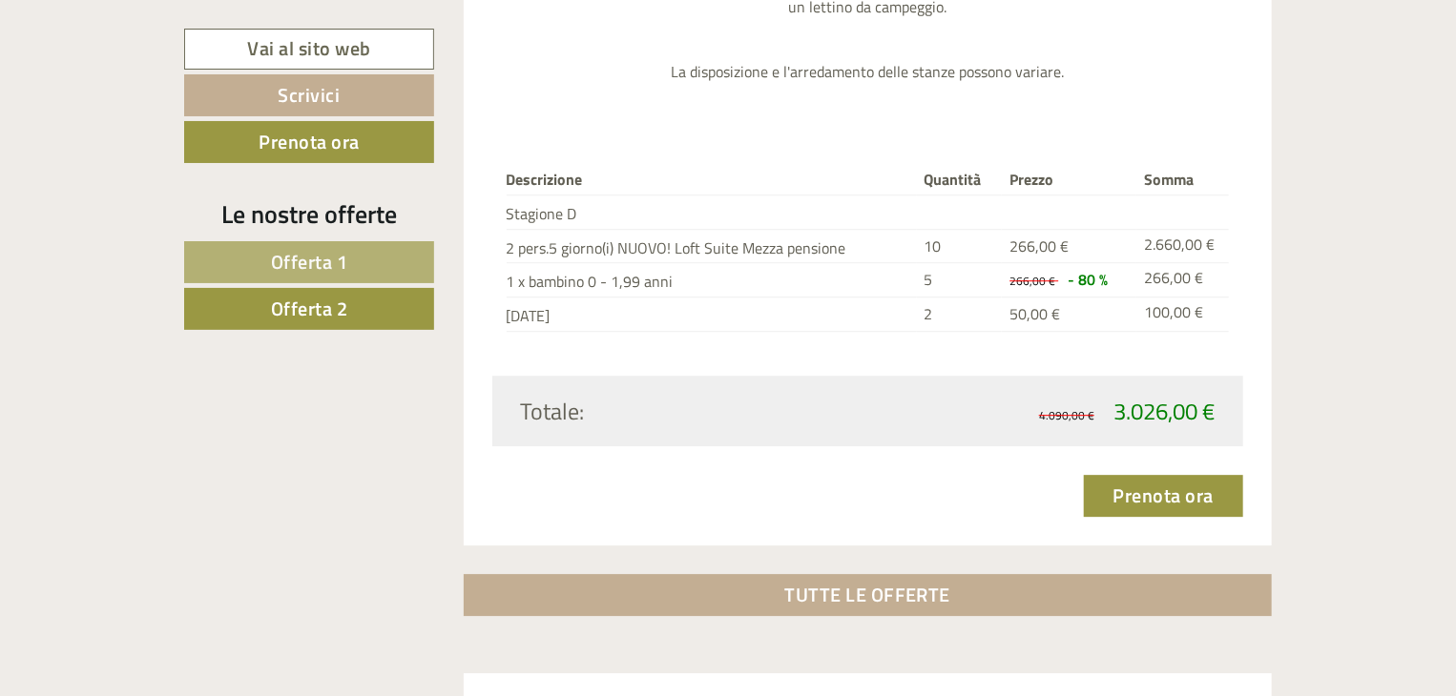
click at [351, 257] on link "Offerta 1" at bounding box center [309, 262] width 250 height 42
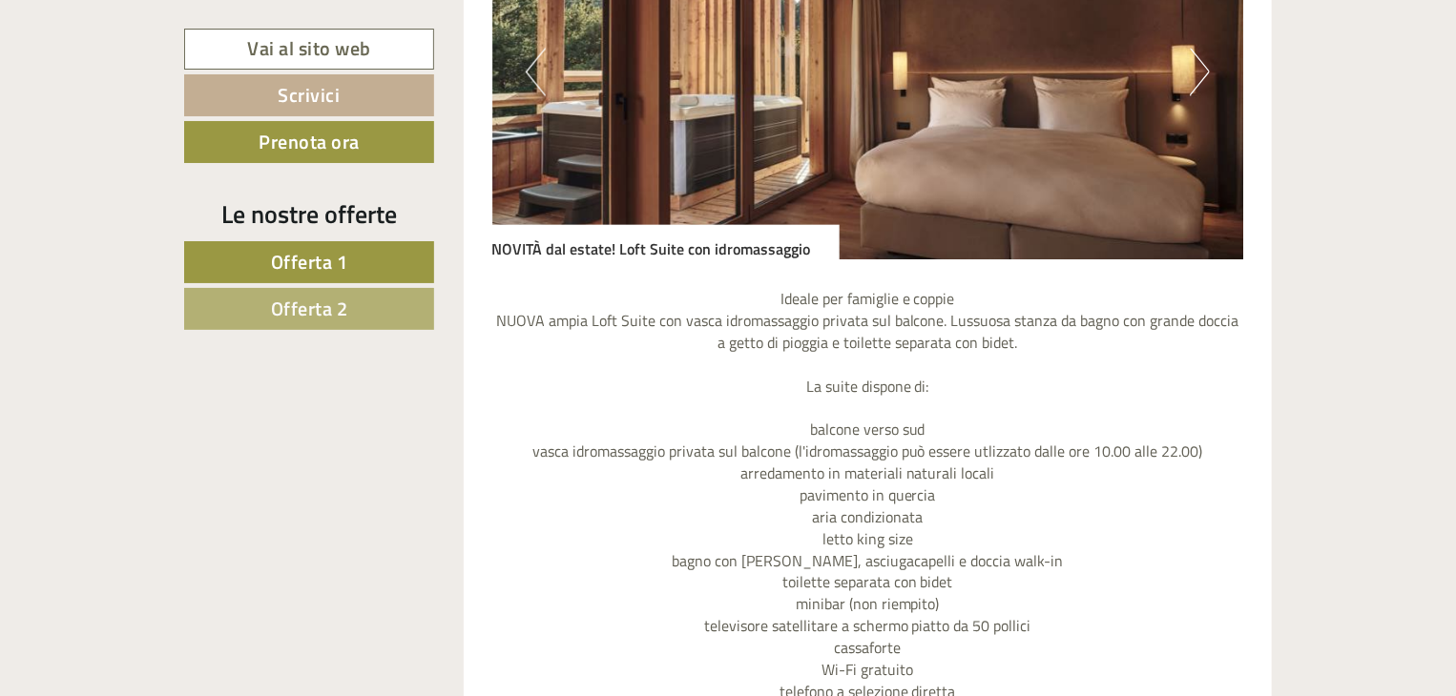
scroll to position [1646, 0]
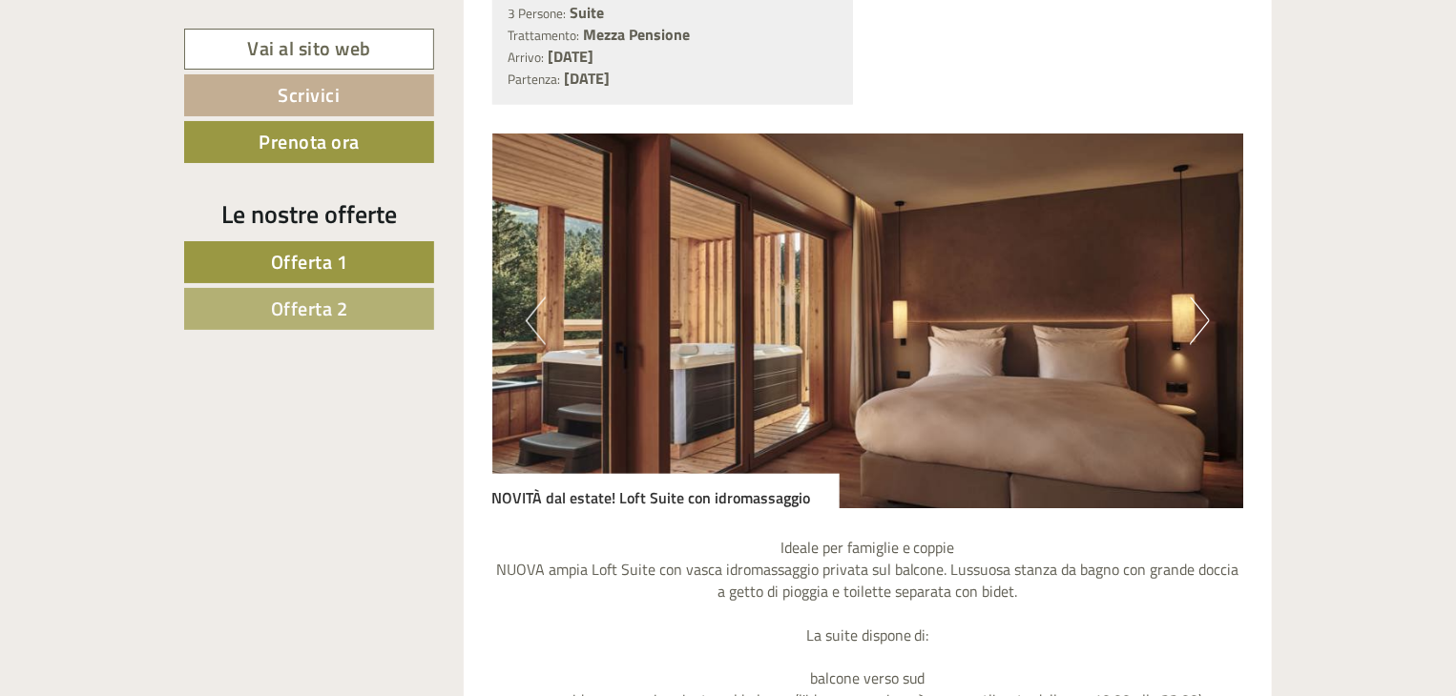
click at [1204, 314] on button "Next" at bounding box center [1200, 322] width 20 height 48
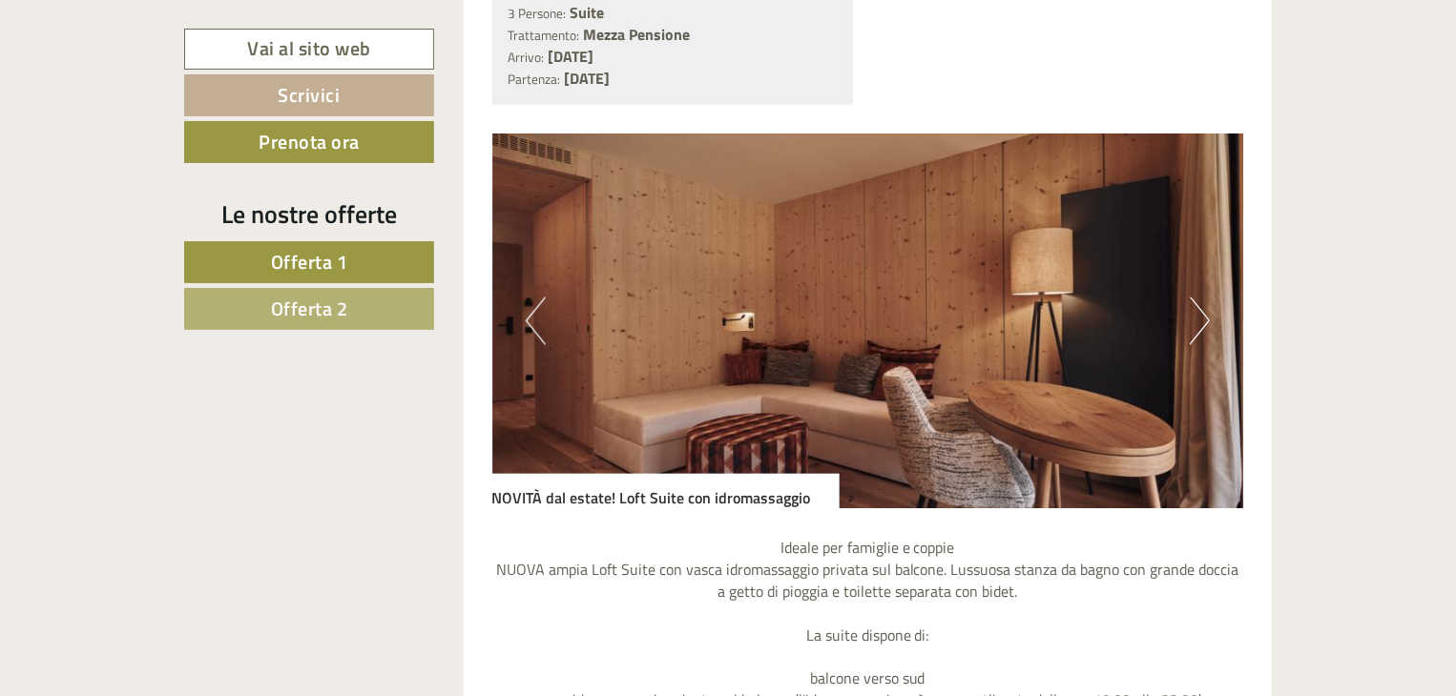
click at [1204, 314] on button "Next" at bounding box center [1200, 322] width 20 height 48
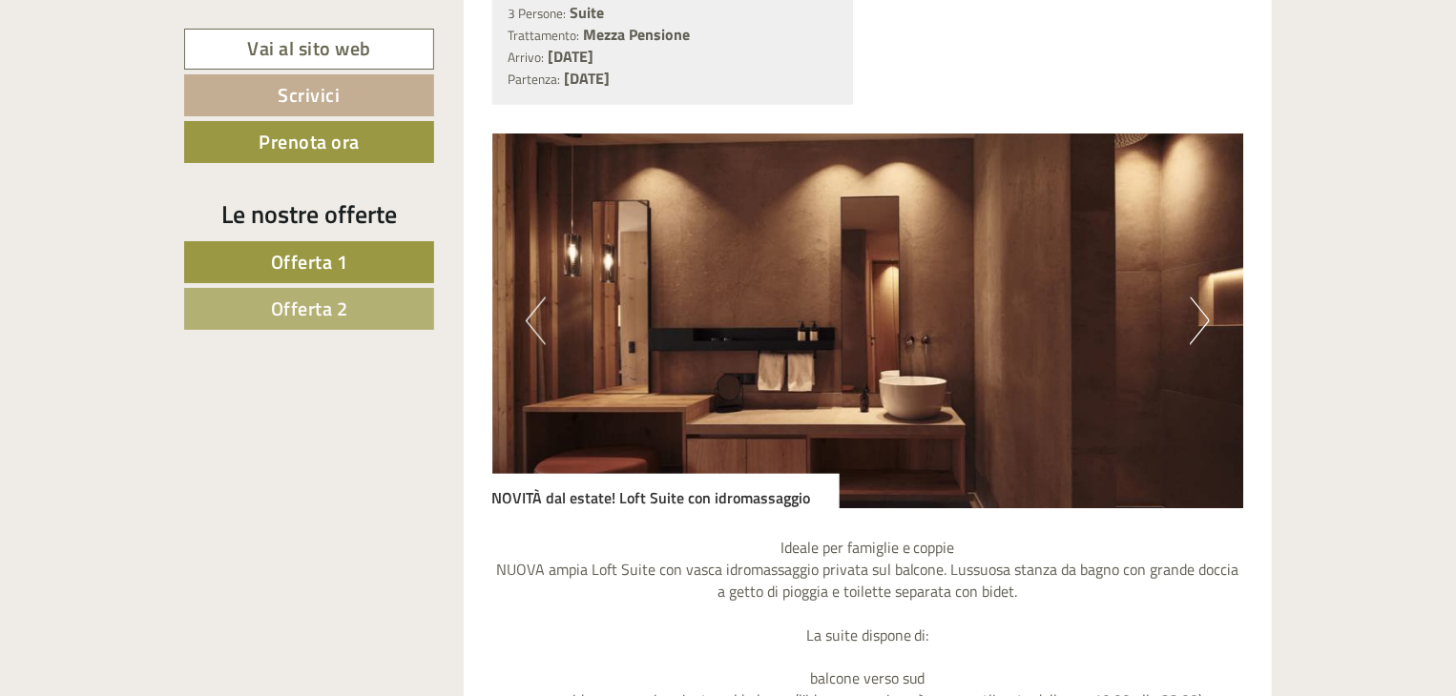
click at [539, 327] on button "Previous" at bounding box center [536, 322] width 20 height 48
